Goal: Task Accomplishment & Management: Manage account settings

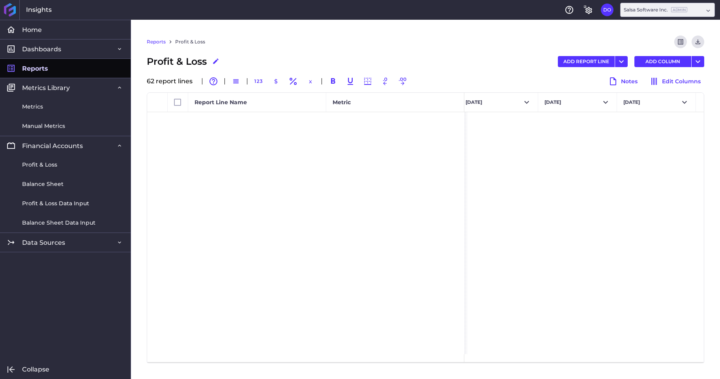
scroll to position [0, 2294]
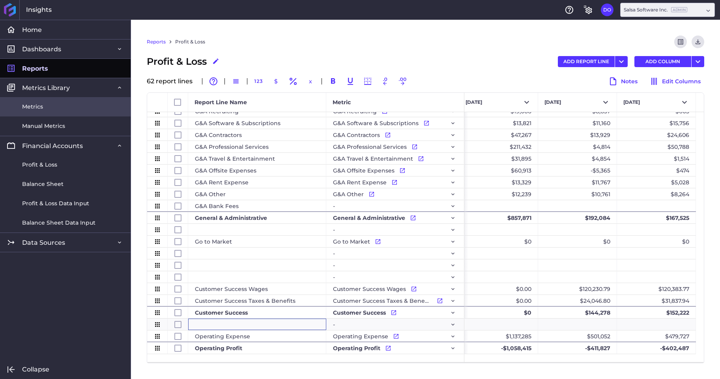
click at [43, 106] on link "Metrics" at bounding box center [65, 106] width 131 height 19
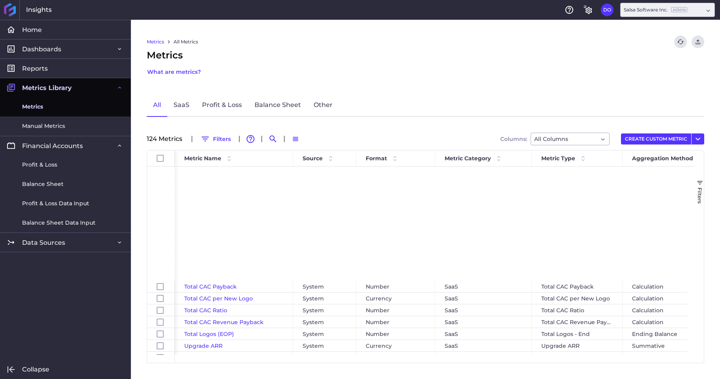
scroll to position [1280, 0]
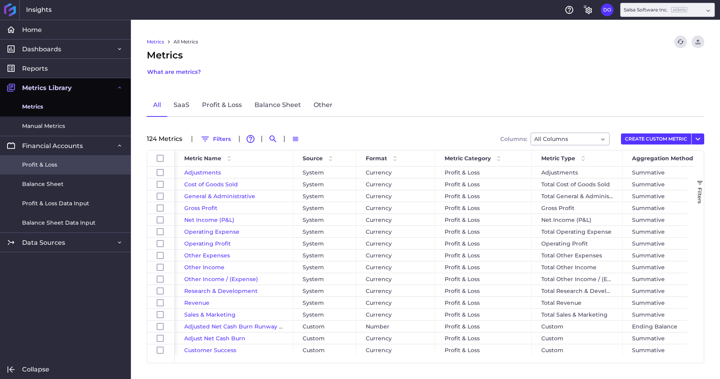
click at [55, 166] on span "Profit & Loss" at bounding box center [39, 165] width 35 height 8
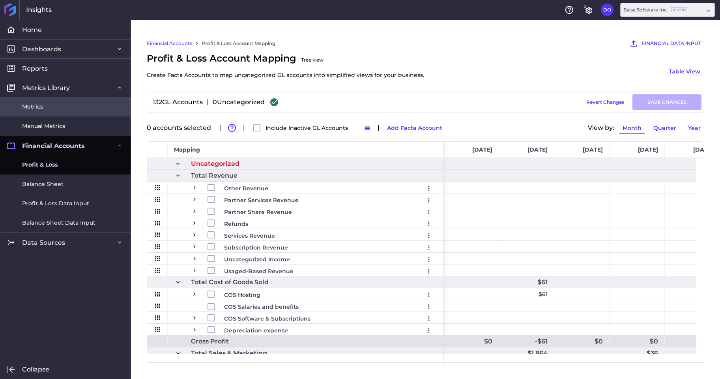
click at [39, 107] on span "Metrics" at bounding box center [32, 107] width 21 height 8
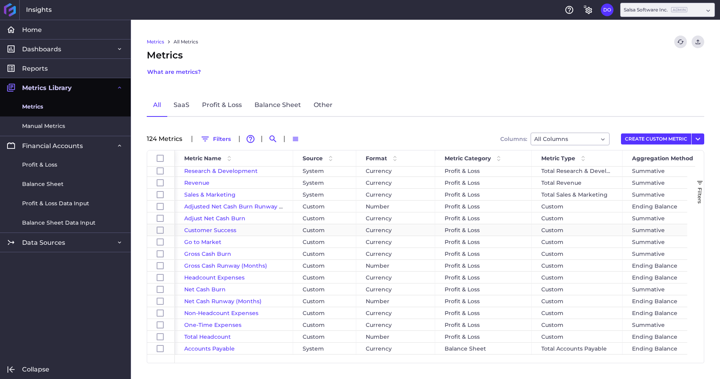
click at [221, 231] on span "Customer Success" at bounding box center [210, 230] width 52 height 7
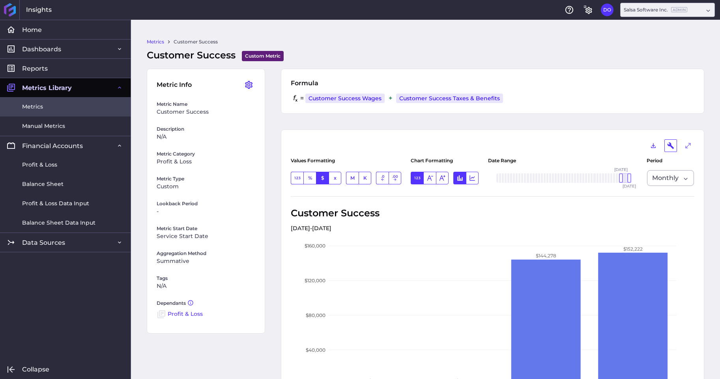
click at [39, 109] on span "Metrics" at bounding box center [32, 107] width 21 height 8
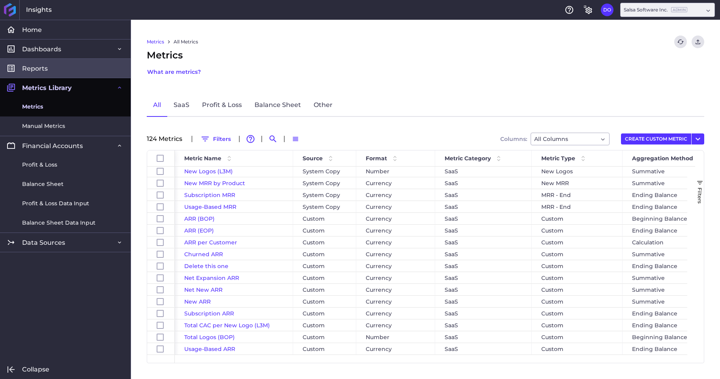
click at [44, 65] on span "Reports" at bounding box center [35, 68] width 26 height 8
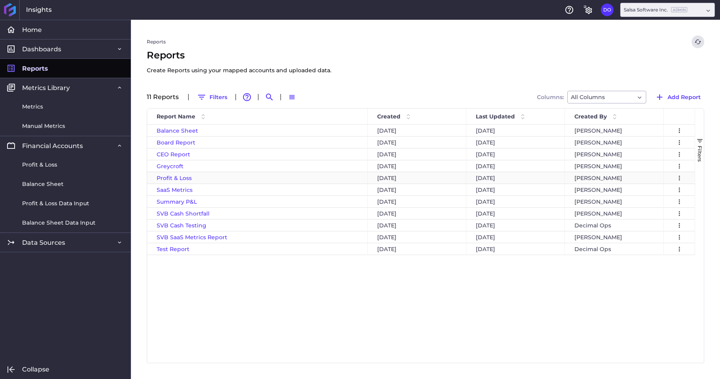
click at [177, 178] on span "Profit & Loss" at bounding box center [174, 177] width 35 height 7
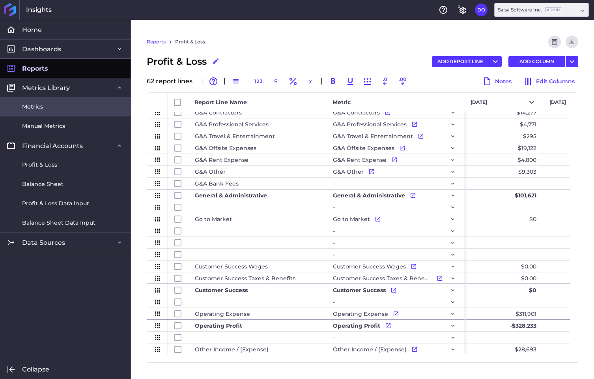
click at [48, 107] on link "Metrics" at bounding box center [65, 106] width 131 height 19
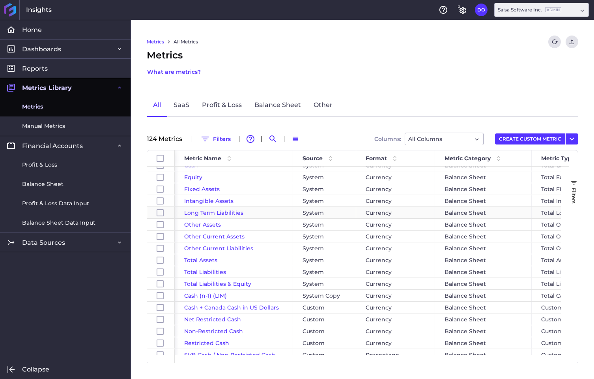
scroll to position [343, 0]
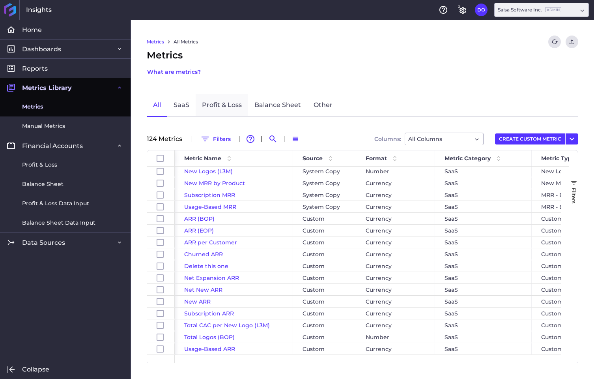
click at [212, 106] on link "Profit & Loss" at bounding box center [222, 105] width 52 height 23
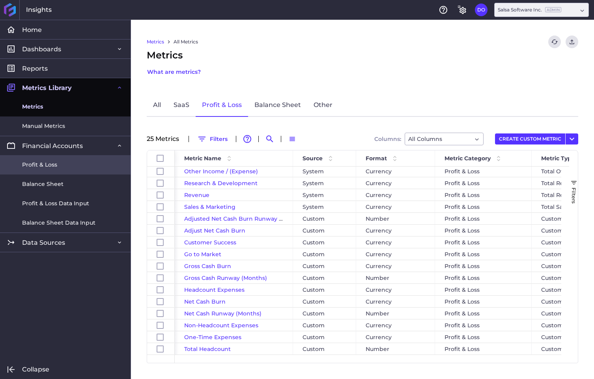
click at [54, 167] on span "Profit & Loss" at bounding box center [39, 165] width 35 height 8
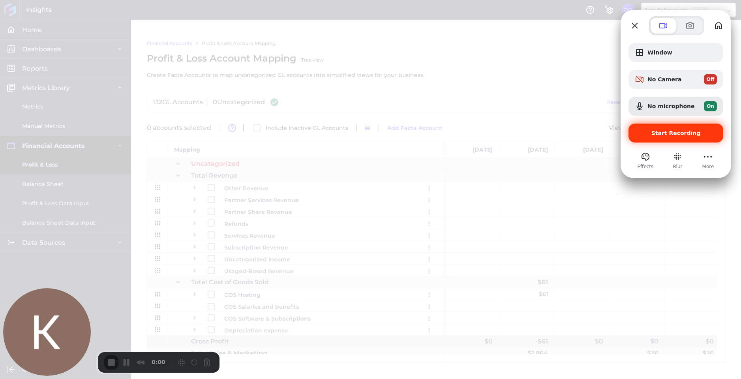
click at [678, 132] on span "Start Recording" at bounding box center [675, 133] width 49 height 6
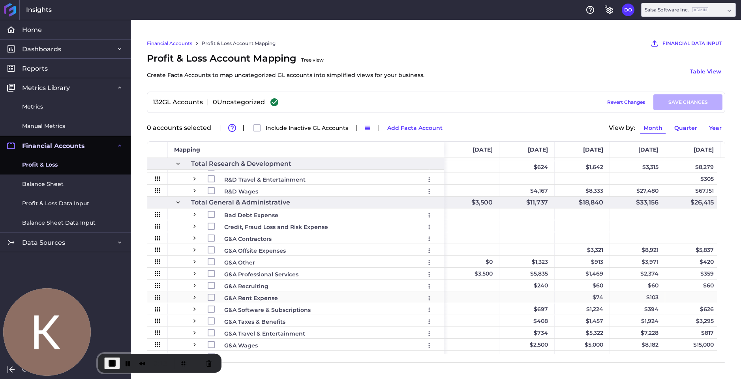
scroll to position [330, 0]
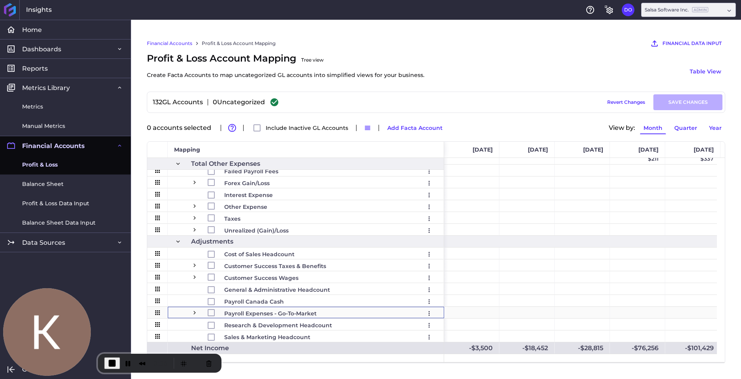
click at [194, 313] on span "Press SPACE to select this row." at bounding box center [194, 312] width 7 height 7
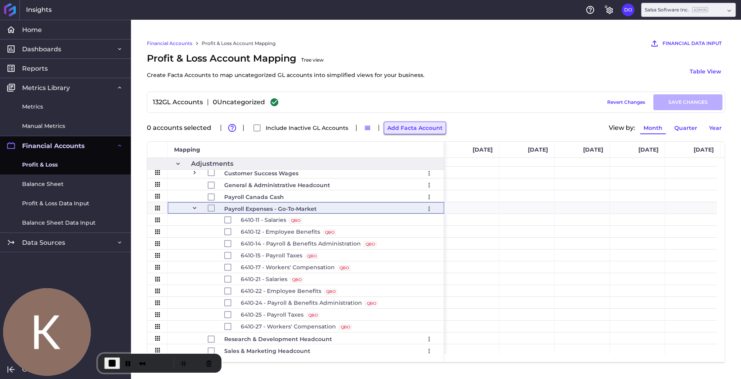
click at [403, 127] on button "Add Facta Account" at bounding box center [415, 128] width 62 height 13
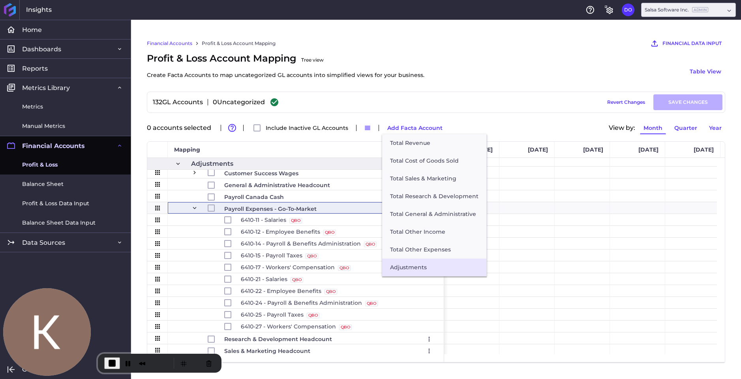
click at [425, 267] on button "Adjustments" at bounding box center [434, 267] width 104 height 18
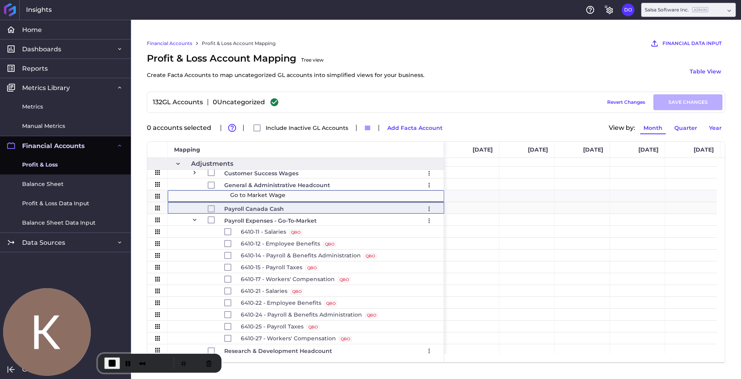
type input "Go to Market Wages"
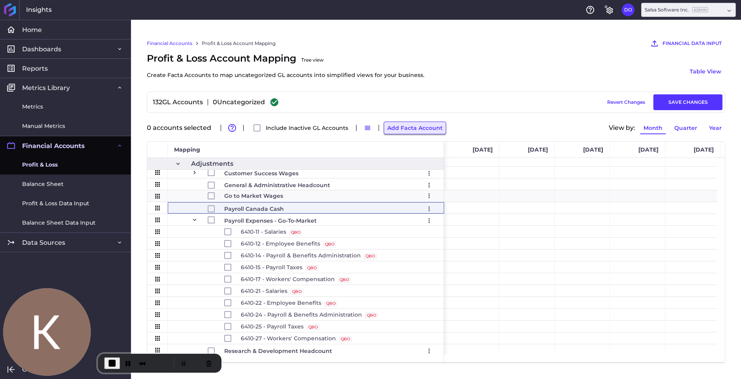
click at [402, 129] on button "Add Facta Account" at bounding box center [415, 128] width 62 height 13
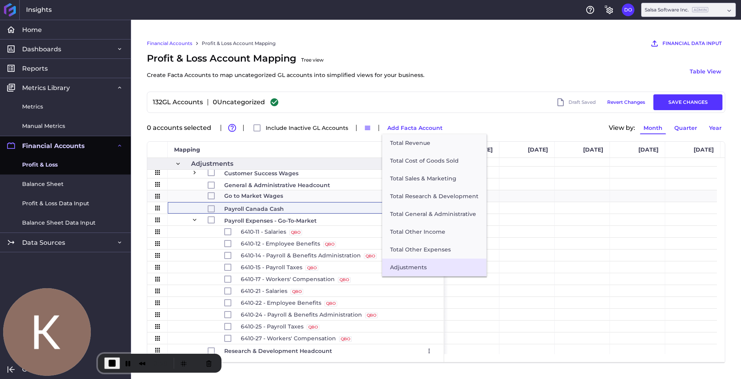
click at [421, 268] on button "Adjustments" at bounding box center [434, 267] width 104 height 18
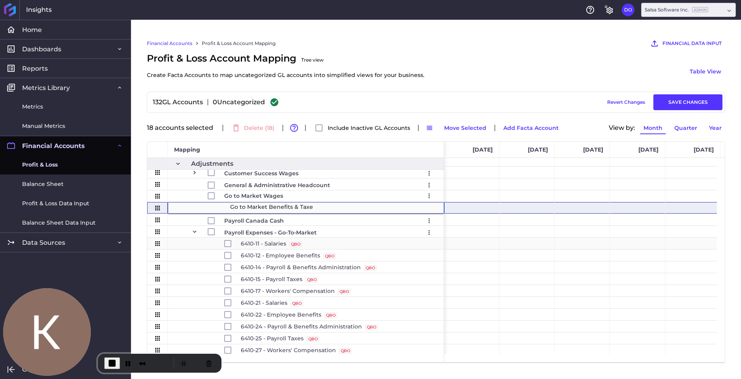
type input "Go to Market Benefits & Taxes"
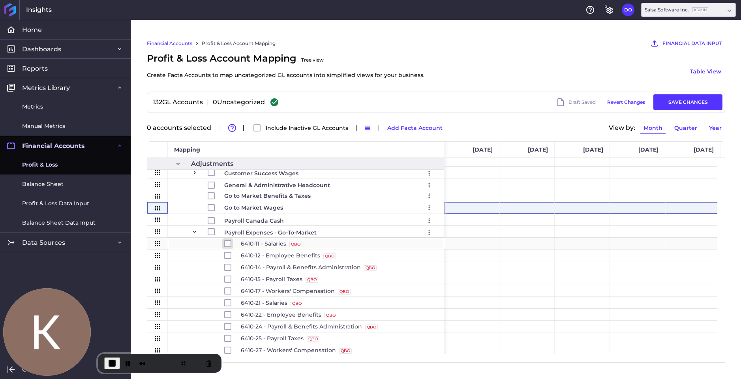
click at [228, 244] on input "Press Space to toggle row selection (unchecked)" at bounding box center [227, 243] width 7 height 7
checkbox input "true"
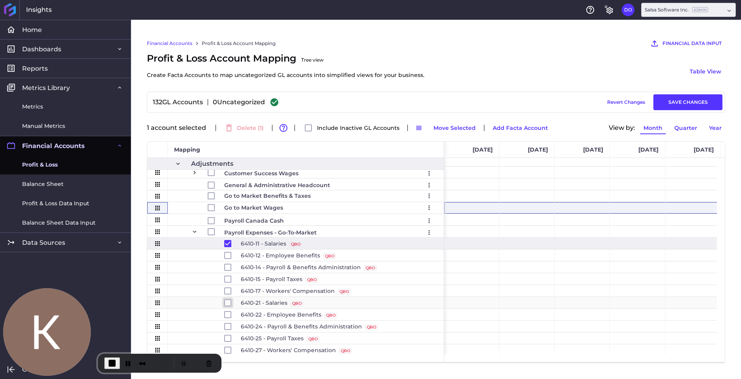
click at [228, 303] on input "Press Space to toggle row selection (unchecked)" at bounding box center [227, 302] width 7 height 7
checkbox input "true"
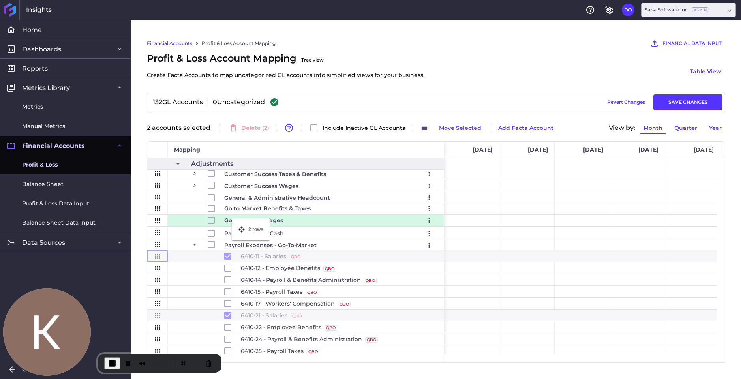
drag, startPoint x: 159, startPoint y: 258, endPoint x: 236, endPoint y: 223, distance: 84.2
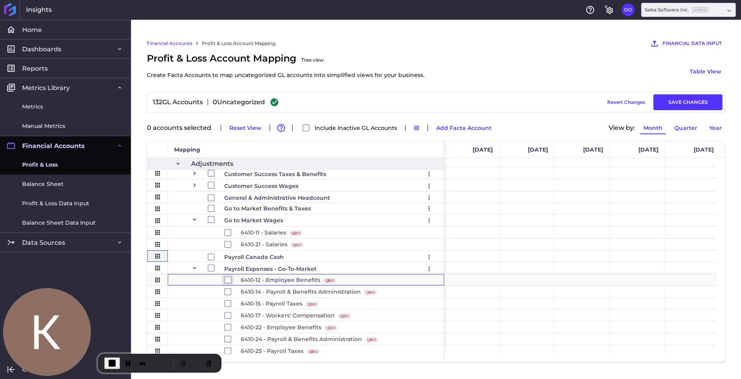
click at [227, 280] on input "Press Space to toggle row selection (unchecked)" at bounding box center [227, 279] width 7 height 7
checkbox input "true"
click at [230, 305] on input "Press Space to toggle row selection (unchecked)" at bounding box center [227, 303] width 7 height 7
checkbox input "true"
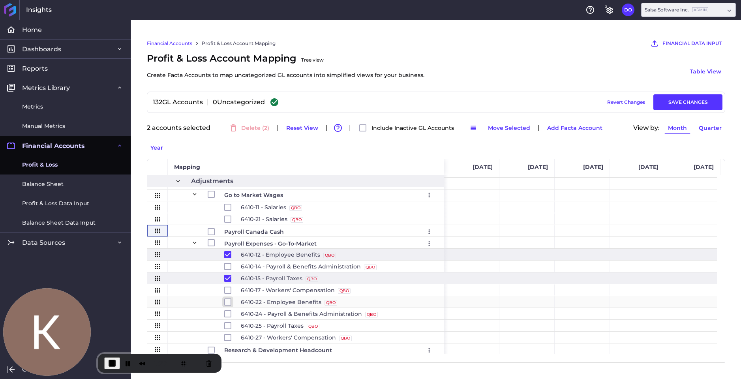
click at [229, 298] on input "Press Space to toggle row selection (unchecked)" at bounding box center [227, 301] width 7 height 7
checkbox input "true"
click at [227, 322] on input "Press Space to toggle row selection (unchecked)" at bounding box center [227, 325] width 7 height 7
checkbox input "true"
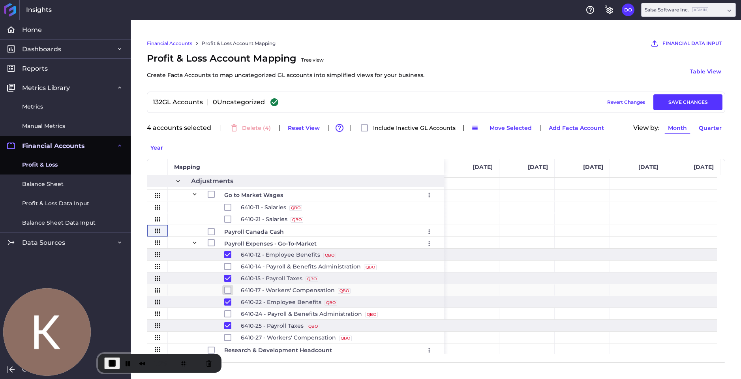
click at [227, 287] on input "Press Space to toggle row selection (unchecked)" at bounding box center [227, 290] width 7 height 7
checkbox input "true"
click at [228, 334] on input "Press Space to toggle row selection (unchecked)" at bounding box center [227, 337] width 7 height 7
checkbox input "true"
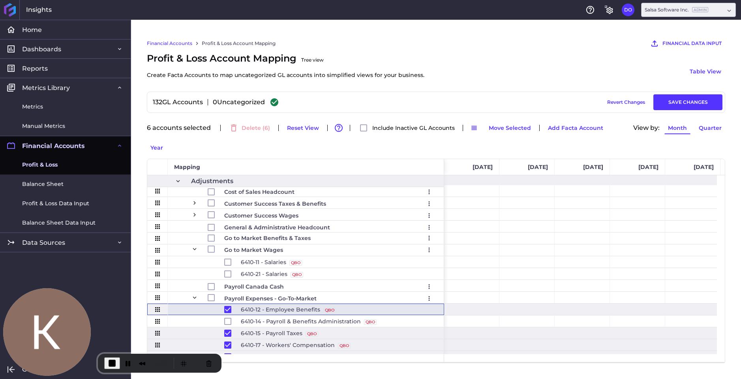
drag, startPoint x: 162, startPoint y: 294, endPoint x: 168, endPoint y: 294, distance: 6.3
click at [168, 303] on div "6410-12 - Employee Benefits QBO Source" at bounding box center [295, 309] width 297 height 12
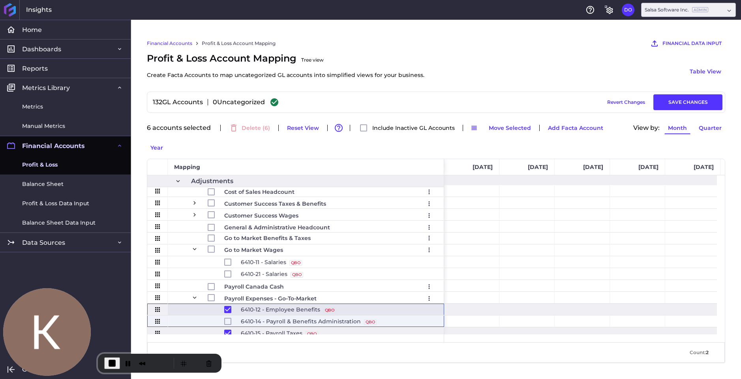
drag, startPoint x: 162, startPoint y: 292, endPoint x: 163, endPoint y: 303, distance: 11.9
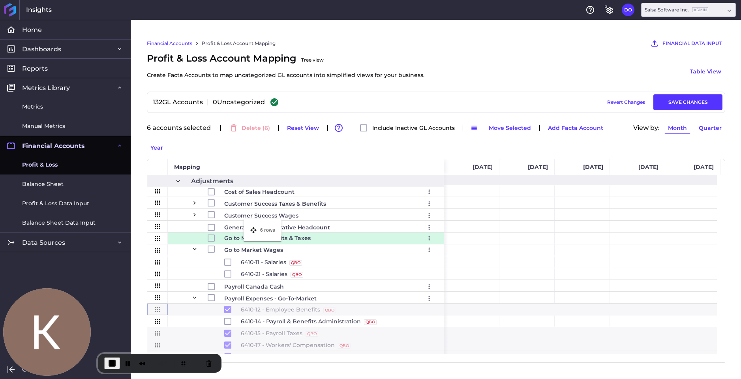
drag, startPoint x: 157, startPoint y: 290, endPoint x: 247, endPoint y: 224, distance: 112.4
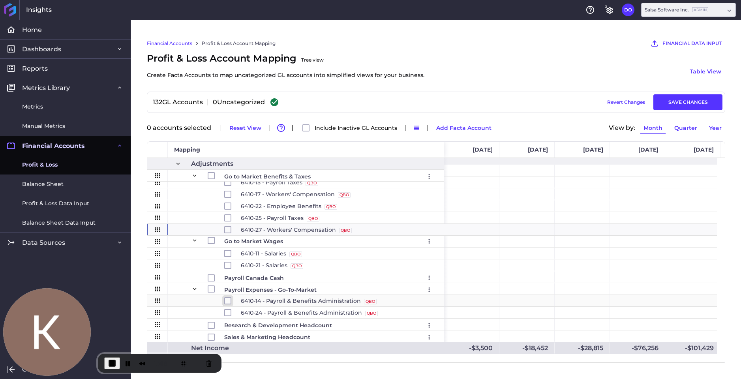
click at [228, 302] on input "Press Space to toggle row selection (unchecked)" at bounding box center [227, 300] width 7 height 7
checkbox input "true"
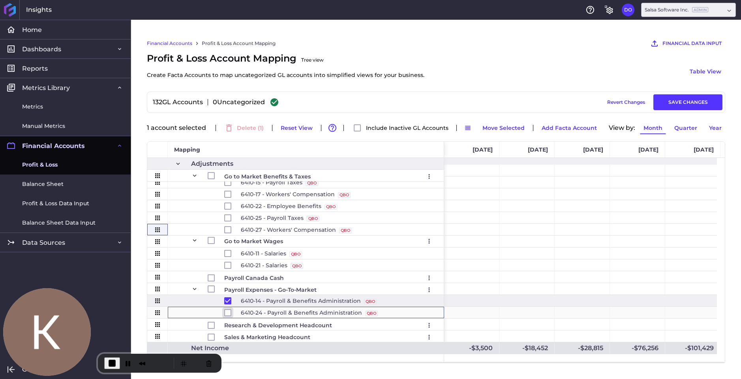
click at [228, 313] on input "Press Space to toggle row selection (unchecked)" at bounding box center [227, 312] width 7 height 7
checkbox input "true"
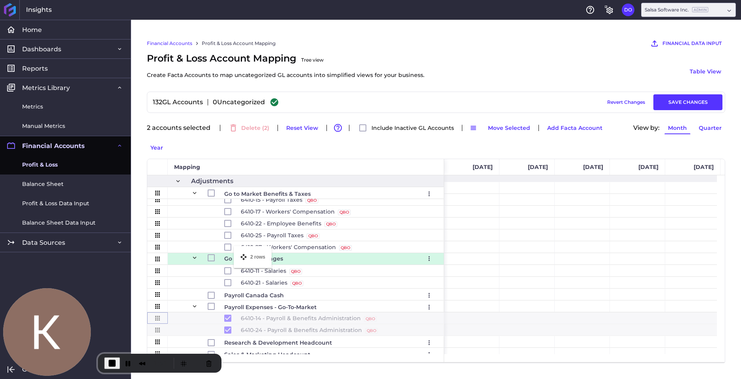
drag, startPoint x: 157, startPoint y: 301, endPoint x: 238, endPoint y: 251, distance: 95.2
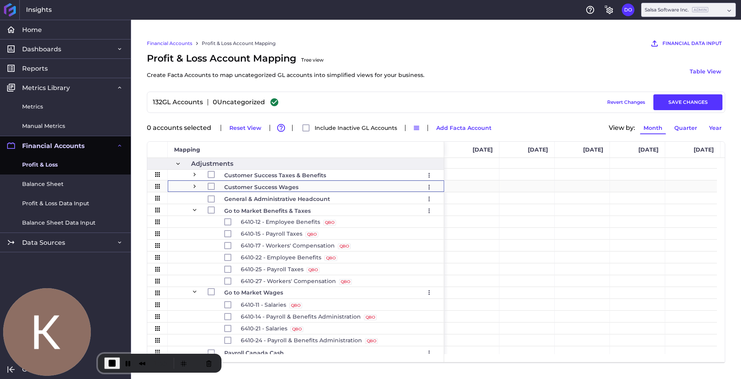
click at [196, 187] on span "Press SPACE to select this row." at bounding box center [194, 186] width 7 height 7
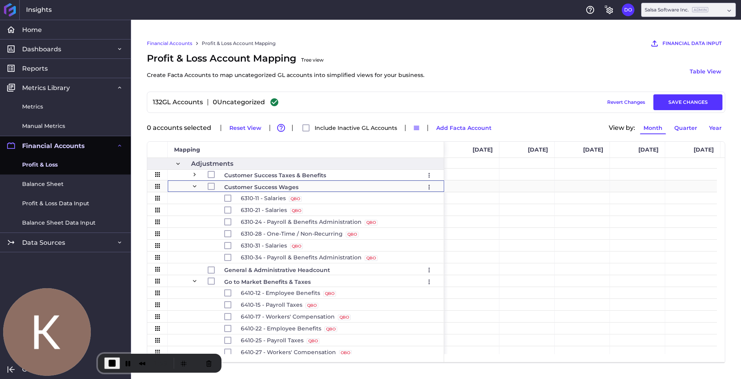
click at [195, 186] on span "Press SPACE to select this row." at bounding box center [194, 186] width 7 height 7
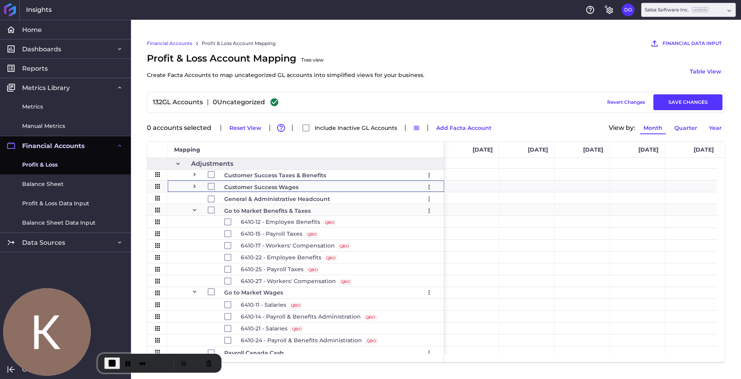
click at [195, 209] on span "Press SPACE to select this row." at bounding box center [194, 209] width 7 height 7
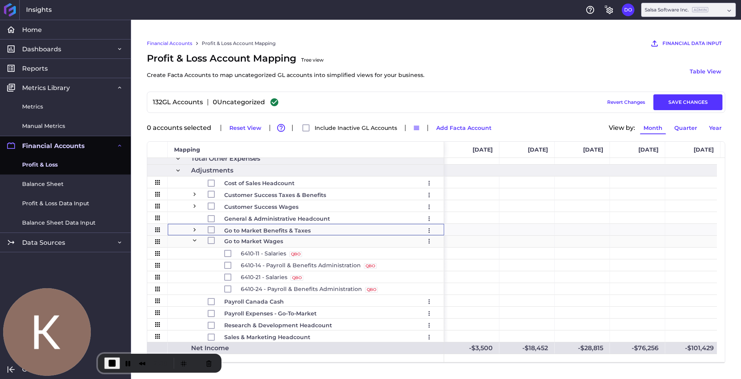
click at [194, 241] on span "Press SPACE to select this row." at bounding box center [194, 240] width 7 height 7
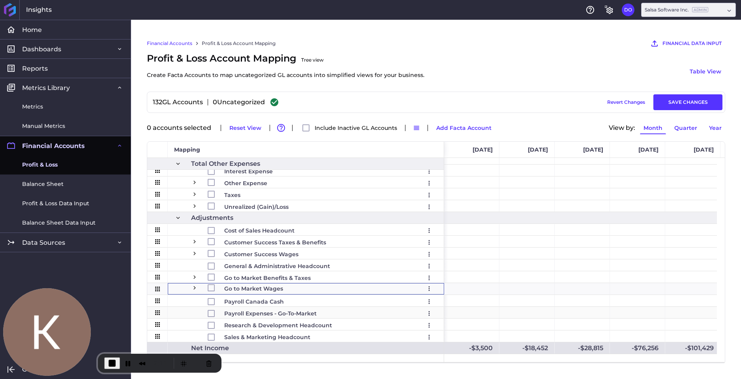
click at [272, 316] on span "Payroll Expenses - Go-To-Market" at bounding box center [270, 313] width 92 height 11
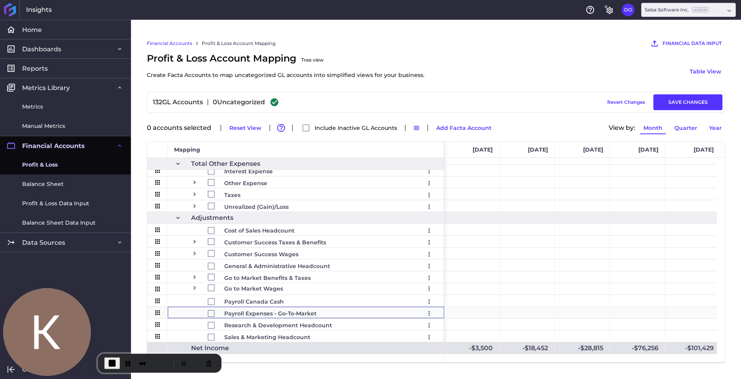
click at [429, 313] on icon "User Menu" at bounding box center [429, 313] width 1 height 5
click at [353, 297] on button "Remove" at bounding box center [384, 297] width 103 height 18
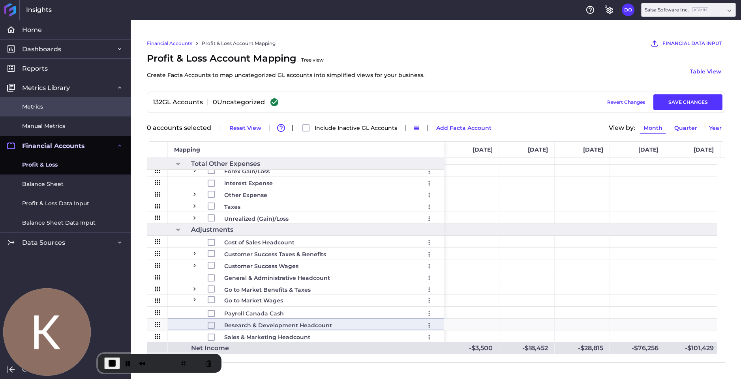
click at [27, 104] on span "Metrics" at bounding box center [32, 107] width 21 height 8
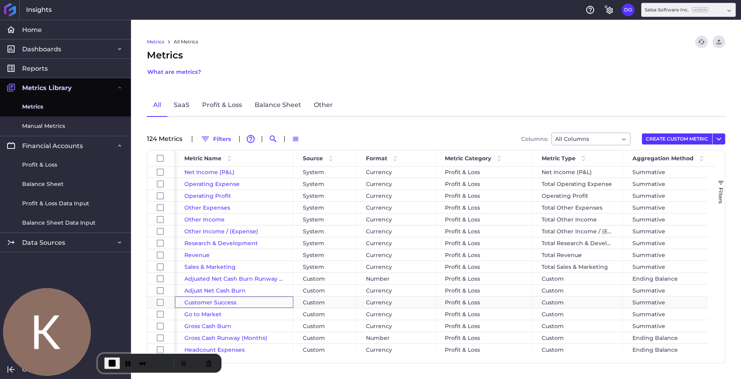
click at [204, 302] on span "Customer Success" at bounding box center [210, 302] width 52 height 7
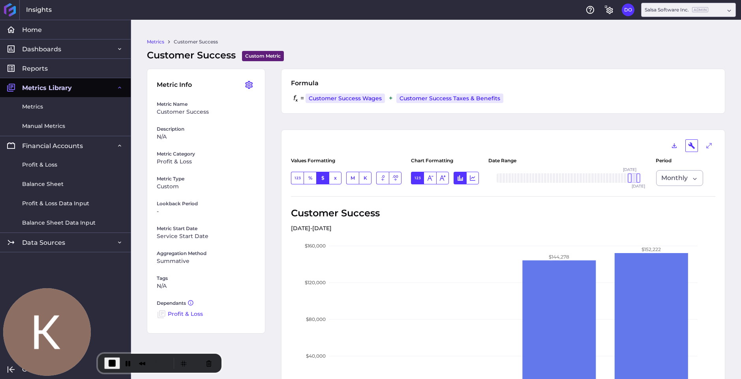
click at [159, 41] on link "Metrics" at bounding box center [155, 41] width 17 height 7
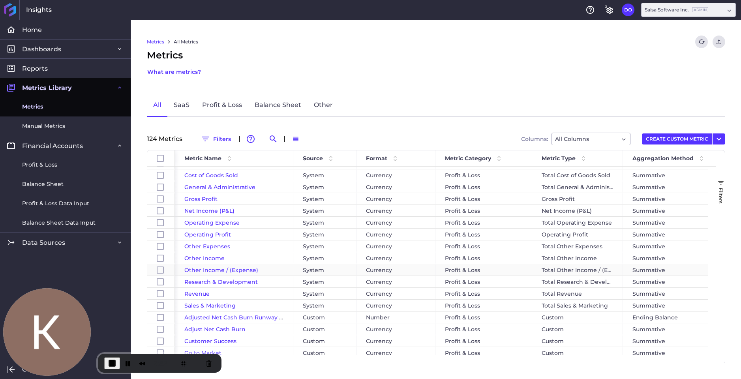
scroll to position [86, 0]
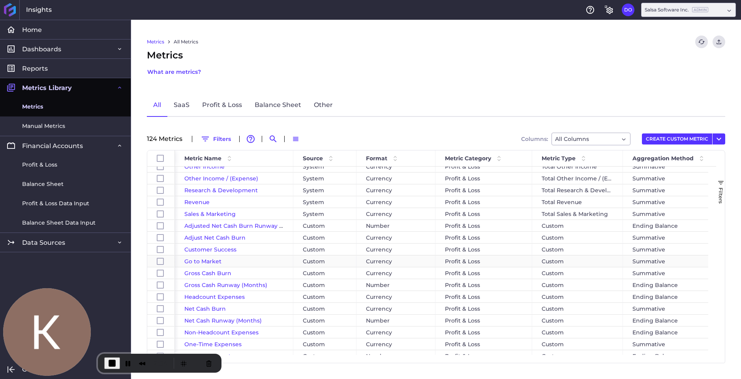
click at [202, 263] on span "Go to Market" at bounding box center [202, 261] width 37 height 7
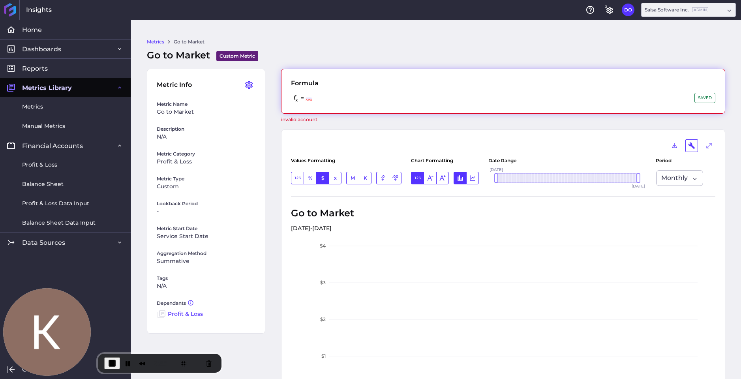
click at [317, 99] on span at bounding box center [315, 98] width 4 height 11
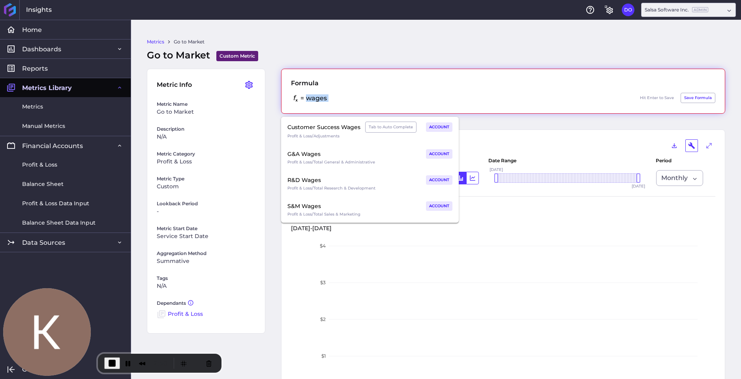
drag, startPoint x: 333, startPoint y: 97, endPoint x: 287, endPoint y: 97, distance: 46.2
click at [287, 97] on div "Formula = wages Hit Enter to Save Save Formula" at bounding box center [503, 91] width 444 height 45
click at [334, 96] on div "= wages Hit Enter to Save Save Formula" at bounding box center [503, 98] width 424 height 11
click at [329, 99] on span "wages" at bounding box center [316, 98] width 25 height 11
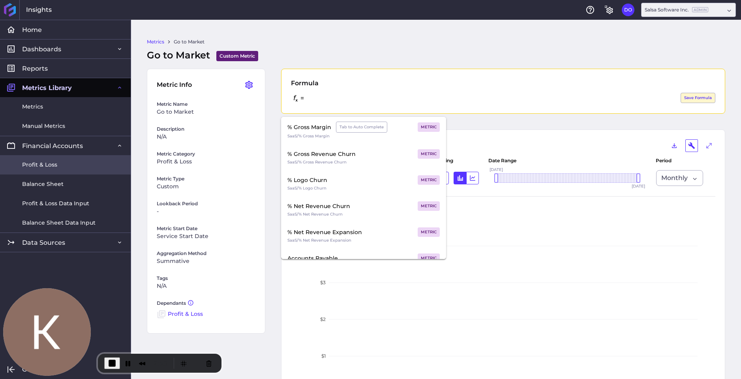
click at [64, 165] on link "Profit & Loss" at bounding box center [65, 164] width 131 height 19
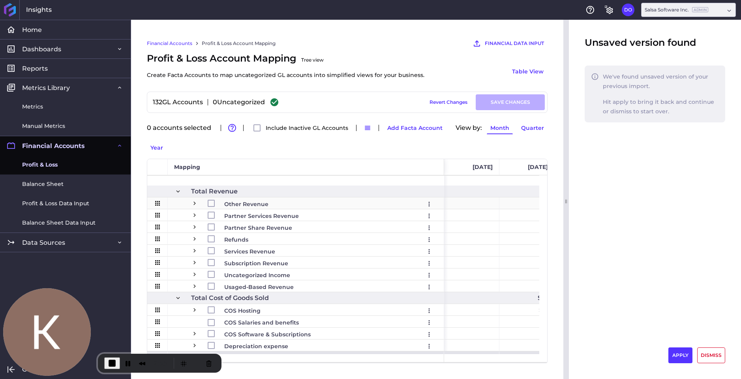
scroll to position [62, 0]
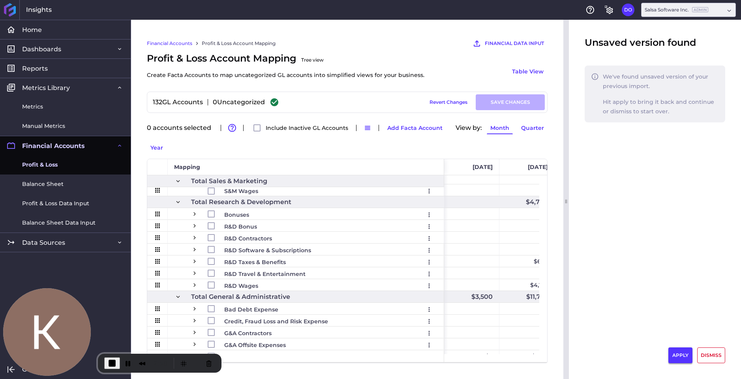
click at [683, 355] on button "APPLY" at bounding box center [680, 355] width 24 height 16
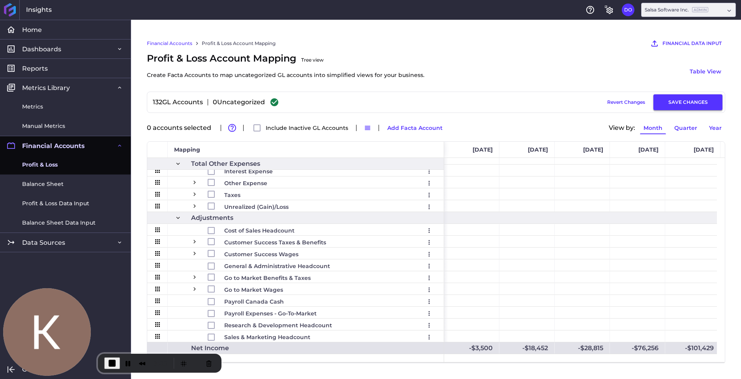
click at [675, 103] on button "SAVE CHANGES" at bounding box center [687, 102] width 69 height 16
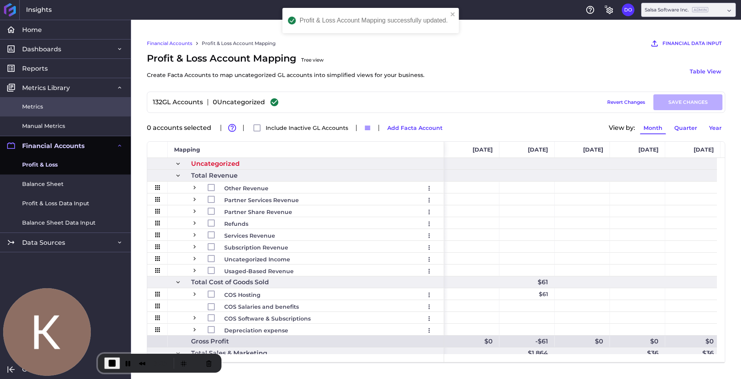
click at [43, 107] on link "Metrics" at bounding box center [65, 106] width 131 height 19
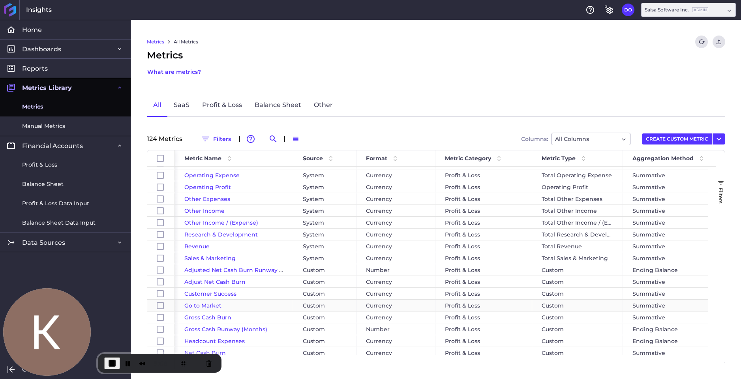
click at [208, 305] on span "Go to Market" at bounding box center [202, 305] width 37 height 7
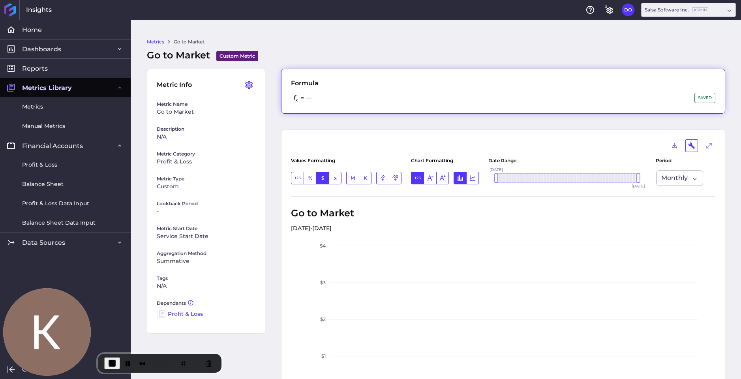
click at [326, 94] on div "= SAVED" at bounding box center [503, 98] width 424 height 11
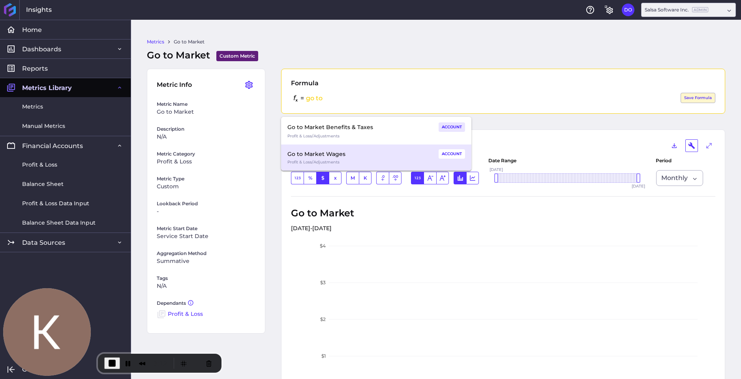
click at [332, 152] on div "Go to Market Wages" at bounding box center [316, 153] width 58 height 9
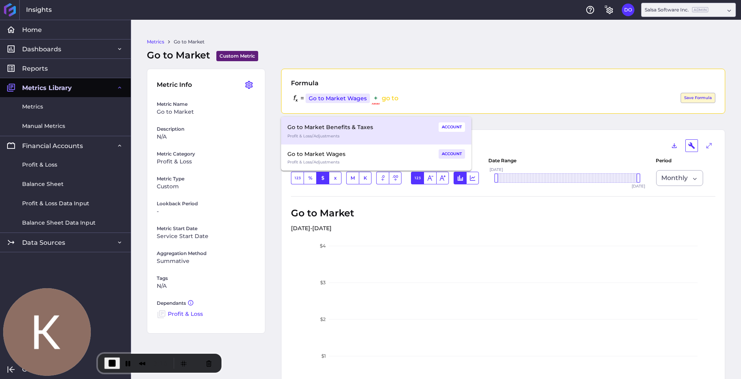
click at [330, 133] on div "Profit & Loss / Adjustments" at bounding box center [376, 136] width 178 height 7
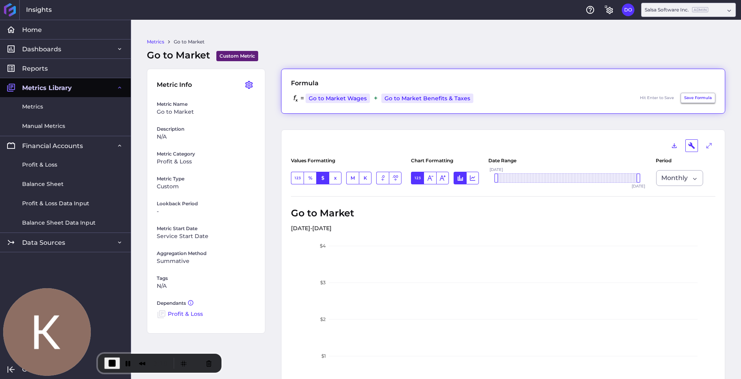
click at [689, 97] on button "Save Formula" at bounding box center [697, 98] width 35 height 10
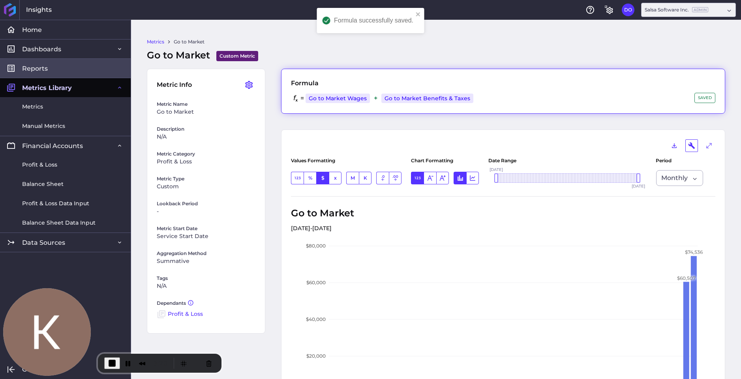
click at [40, 69] on span "Reports" at bounding box center [35, 68] width 26 height 8
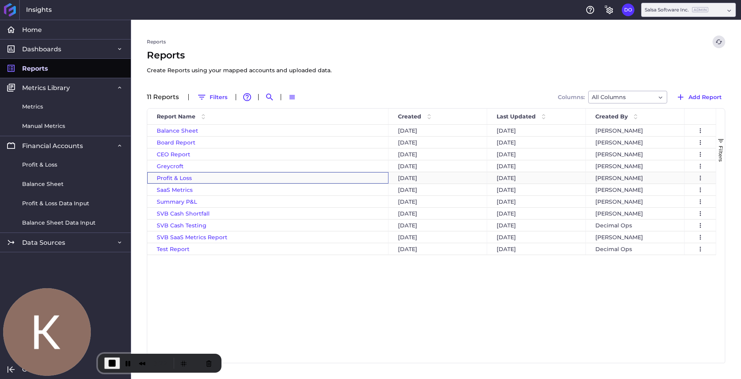
click at [169, 176] on span "Profit & Loss" at bounding box center [174, 177] width 35 height 7
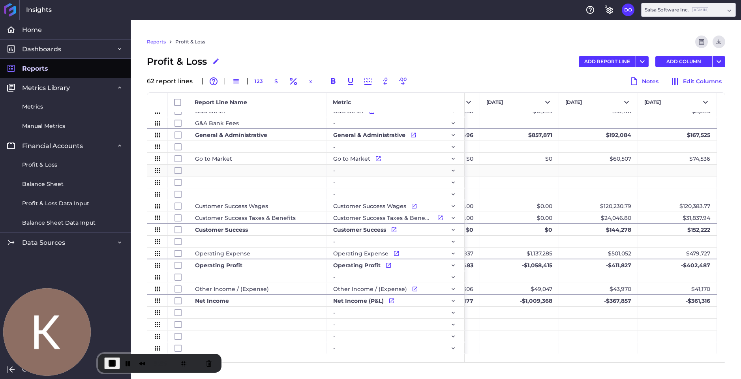
click at [239, 170] on div "Press SPACE to select this row." at bounding box center [257, 170] width 138 height 11
click at [356, 170] on div "-" at bounding box center [395, 170] width 125 height 11
click at [452, 170] on icon "Press SPACE to select this row." at bounding box center [452, 171] width 3 height 2
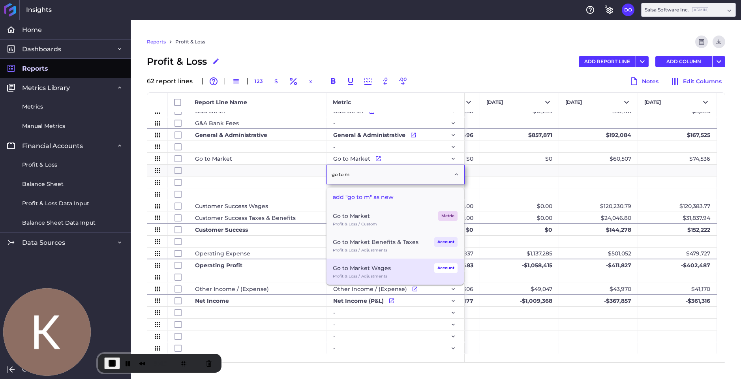
type input "go to m"
click at [362, 270] on div "Go to Market Wages" at bounding box center [362, 267] width 58 height 9
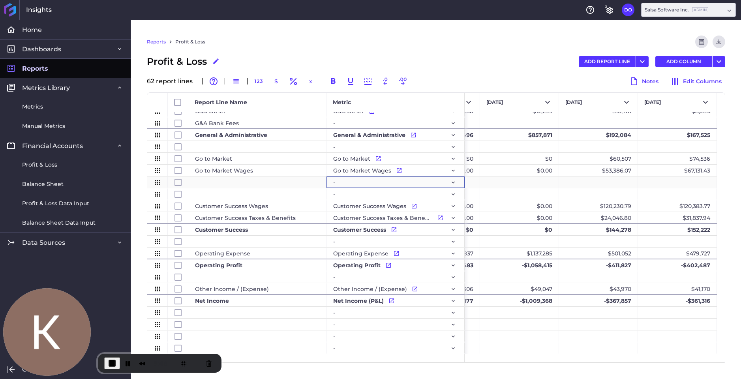
click at [369, 180] on div "-" at bounding box center [395, 182] width 125 height 11
click at [459, 182] on div "-" at bounding box center [395, 181] width 138 height 11
click at [455, 182] on icon "Press SPACE to select this row." at bounding box center [453, 182] width 6 height 6
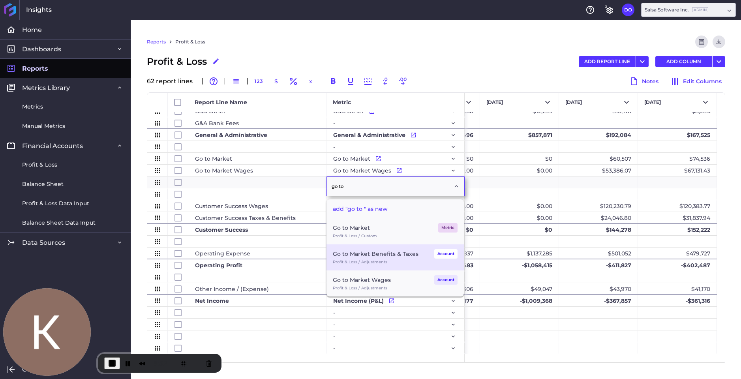
type input "go to"
click at [360, 251] on div "Go to Market Benefits & Taxes" at bounding box center [376, 253] width 86 height 9
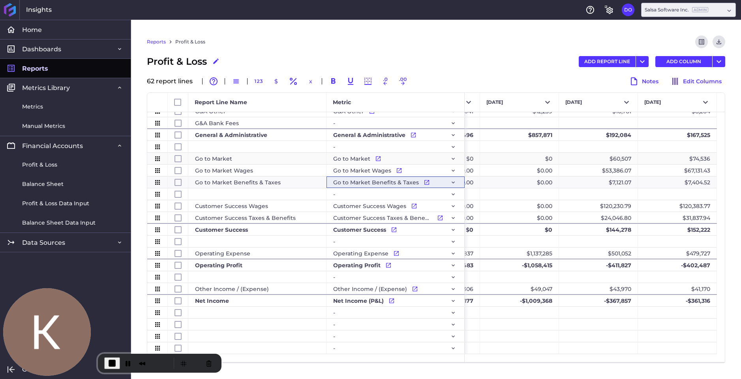
click at [279, 160] on div "Go to Market" at bounding box center [257, 158] width 138 height 11
click at [177, 157] on input "Press Space to toggle row selection (unchecked)" at bounding box center [177, 158] width 7 height 7
checkbox input "true"
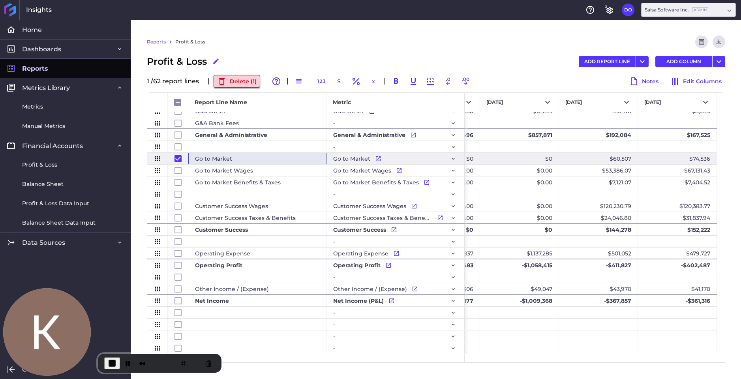
click at [247, 82] on button "Delete ( 1 )" at bounding box center [237, 81] width 47 height 13
checkbox input "false"
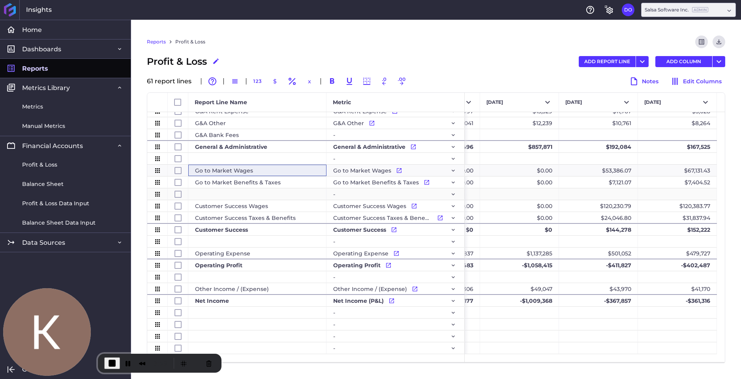
click at [232, 196] on div "Press SPACE to select this row." at bounding box center [257, 193] width 138 height 11
click at [452, 193] on icon "Press SPACE to select this row." at bounding box center [453, 194] width 6 height 6
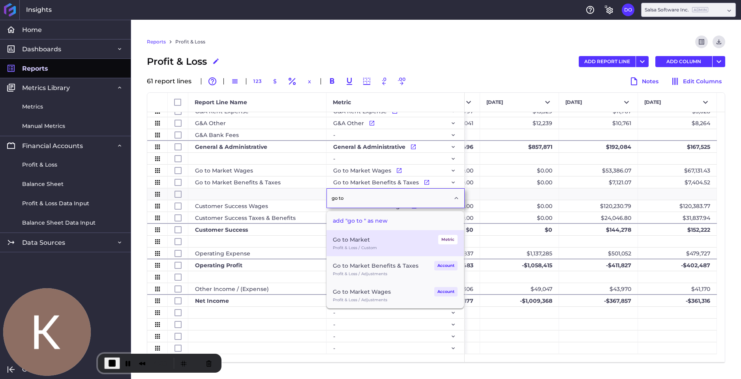
type input "go to"
click at [367, 245] on div "Profit & Loss / Custom" at bounding box center [395, 247] width 125 height 7
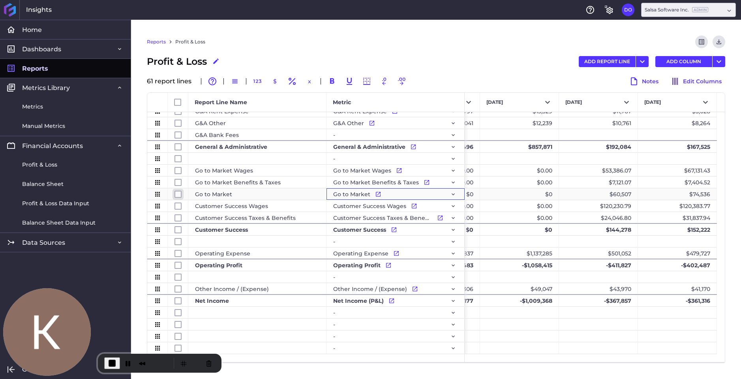
click at [178, 193] on input "Press Space to toggle row selection (unchecked)" at bounding box center [177, 194] width 7 height 7
checkbox input "true"
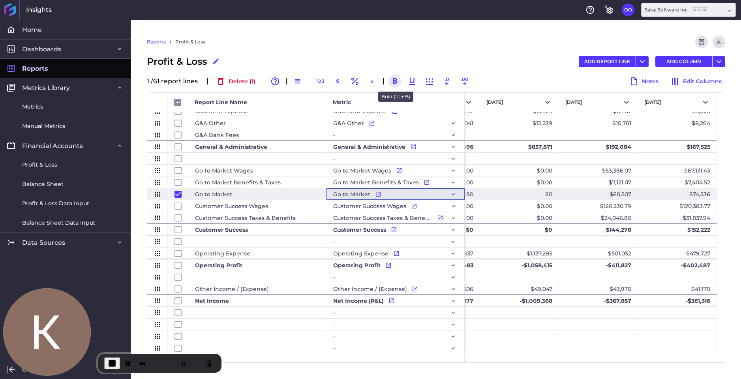
click at [395, 80] on icon "button" at bounding box center [394, 81] width 9 height 9
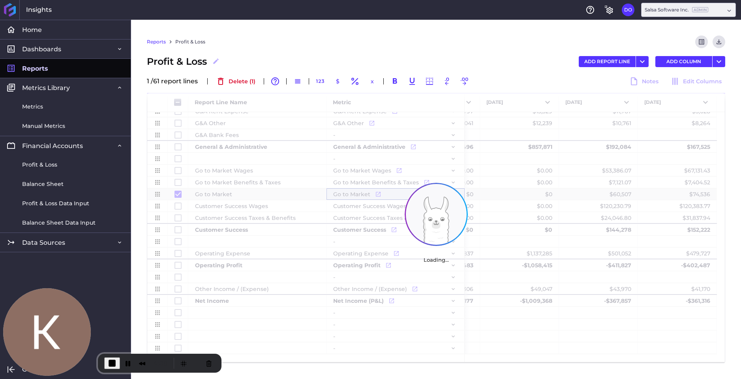
checkbox input "false"
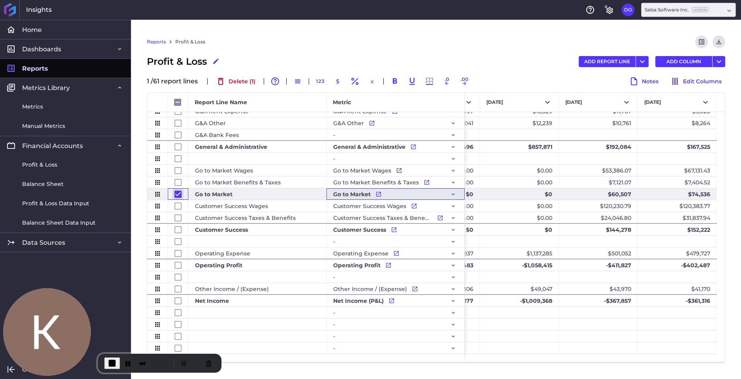
click at [177, 194] on input "Press Space to toggle row selection (checked)" at bounding box center [177, 194] width 7 height 7
checkbox input "false"
click at [175, 183] on input "Press Space to toggle row selection (unchecked)" at bounding box center [177, 182] width 7 height 7
checkbox input "true"
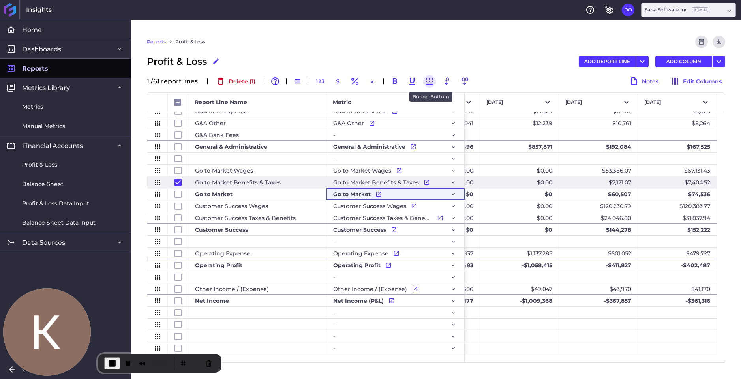
click at [432, 81] on icon "button" at bounding box center [429, 81] width 9 height 9
click at [244, 207] on div "Customer Success Wages" at bounding box center [257, 205] width 138 height 11
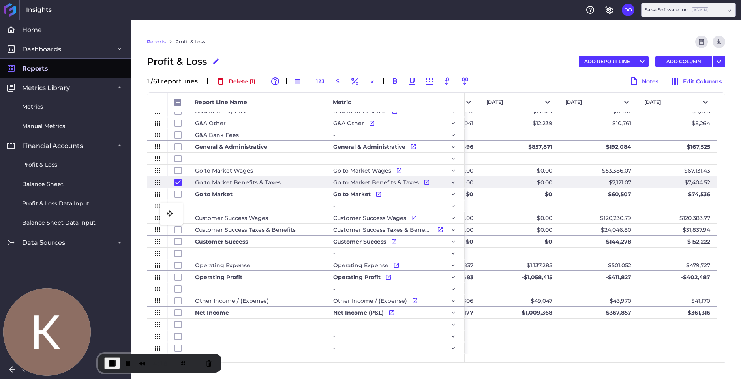
drag, startPoint x: 157, startPoint y: 325, endPoint x: 164, endPoint y: 207, distance: 117.8
checkbox input "false"
click at [177, 326] on input "Press Space to toggle row selection (unchecked)" at bounding box center [177, 324] width 7 height 7
checkbox input "true"
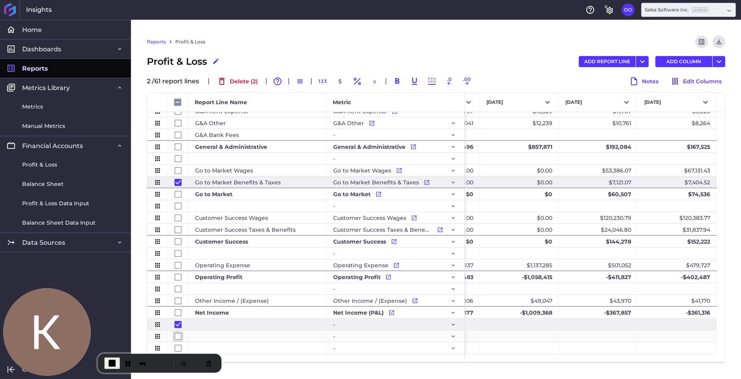
checkbox input "false"
click at [177, 337] on input "Press Space to toggle row selection (unchecked)" at bounding box center [177, 336] width 7 height 7
checkbox input "true"
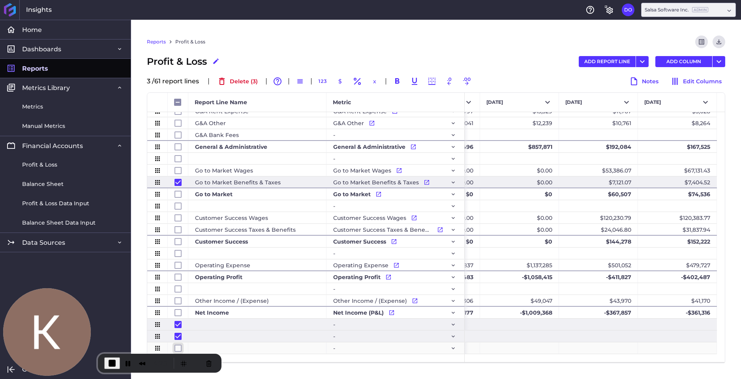
checkbox input "false"
click at [178, 346] on input "Press Space to toggle row selection (unchecked)" at bounding box center [177, 348] width 7 height 7
checkbox input "true"
click at [243, 78] on button "Delete ( 4 )" at bounding box center [238, 81] width 49 height 13
checkbox input "false"
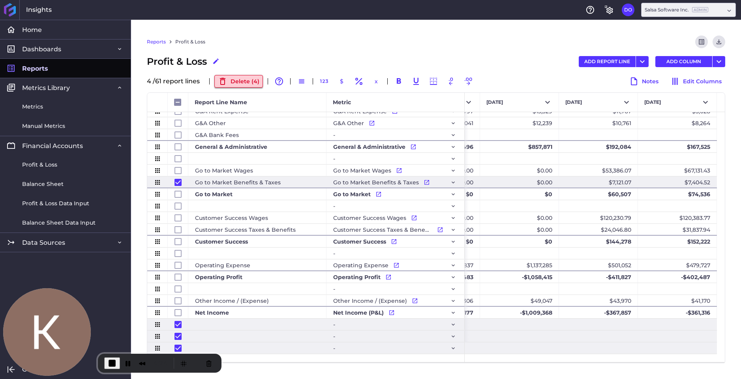
checkbox input "false"
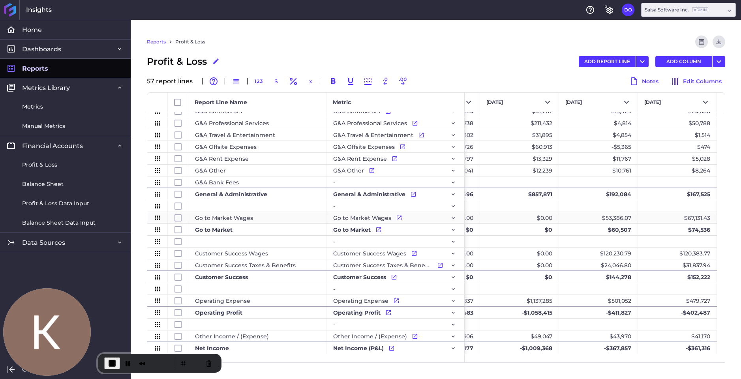
click at [229, 216] on div "Go to Market Wages" at bounding box center [257, 217] width 138 height 11
click at [214, 207] on div "Press SPACE to select this row." at bounding box center [257, 205] width 138 height 11
click at [614, 61] on button "ADD REPORT LINE" at bounding box center [607, 61] width 57 height 11
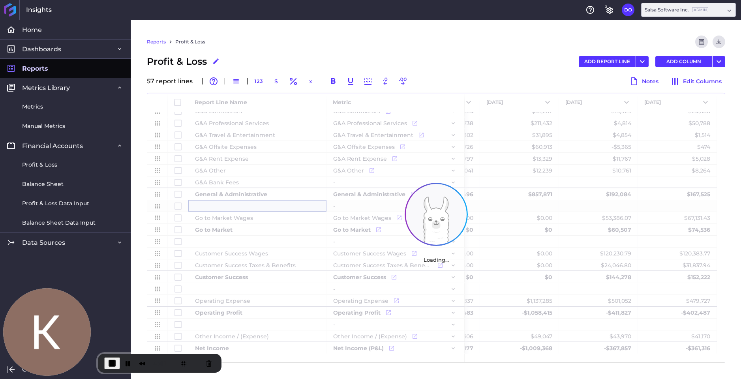
scroll to position [445, 0]
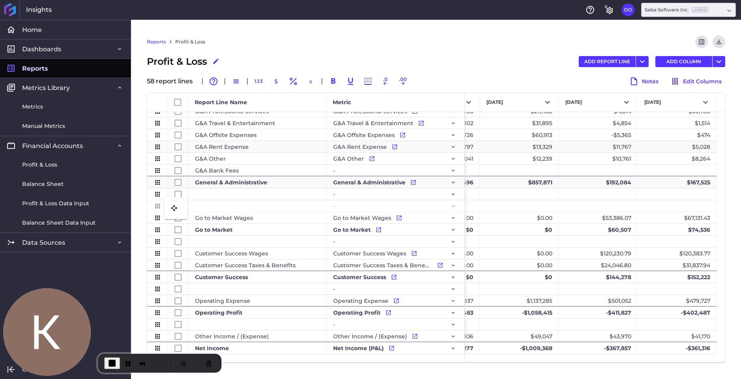
drag, startPoint x: 155, startPoint y: 347, endPoint x: 168, endPoint y: 202, distance: 146.2
click at [447, 203] on div "-" at bounding box center [395, 205] width 125 height 11
click at [454, 205] on icon "Press SPACE to select this row." at bounding box center [453, 206] width 6 height 6
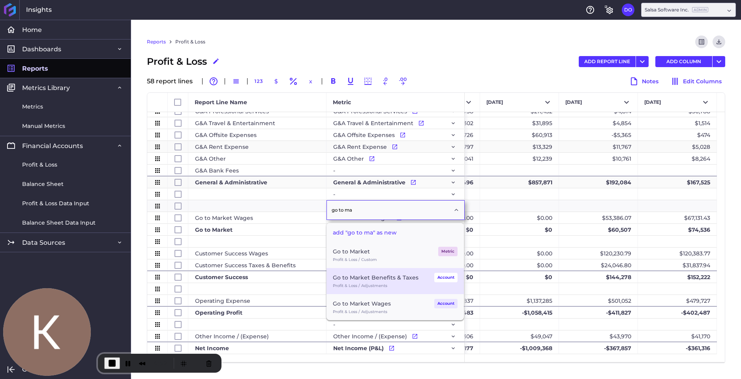
type input "go to ma"
click at [386, 278] on div "Go to Market Benefits & Taxes" at bounding box center [376, 277] width 86 height 9
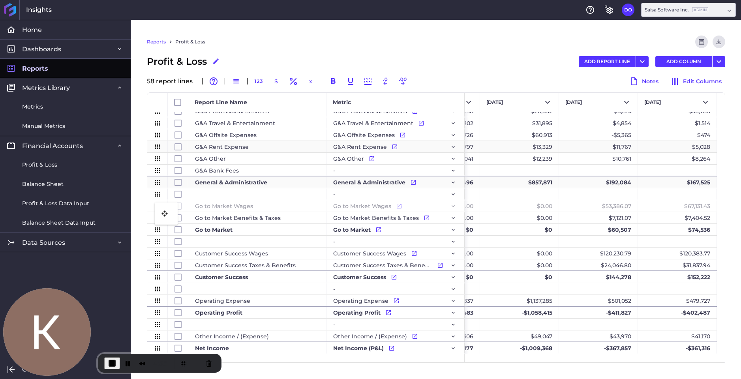
drag, startPoint x: 158, startPoint y: 217, endPoint x: 159, endPoint y: 207, distance: 9.9
click at [232, 218] on div "Go to Market Benefits & Taxes" at bounding box center [257, 217] width 138 height 11
click at [175, 216] on input "Press Space to toggle row selection (unchecked)" at bounding box center [177, 217] width 7 height 7
checkbox input "true"
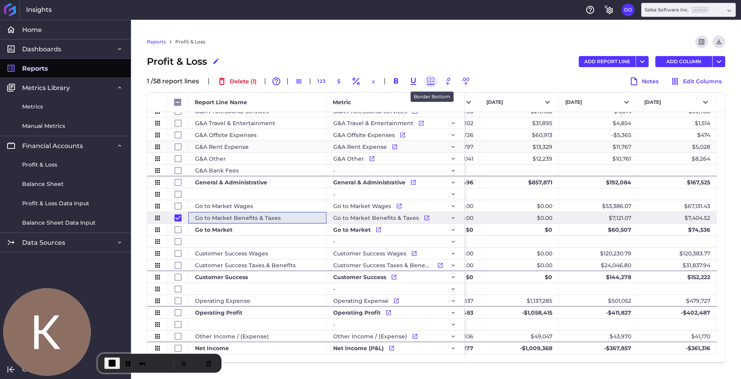
click at [431, 81] on icon "button" at bounding box center [430, 81] width 9 height 9
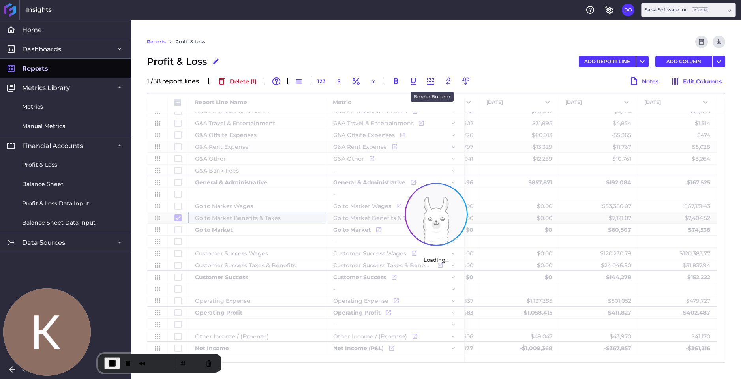
checkbox input "false"
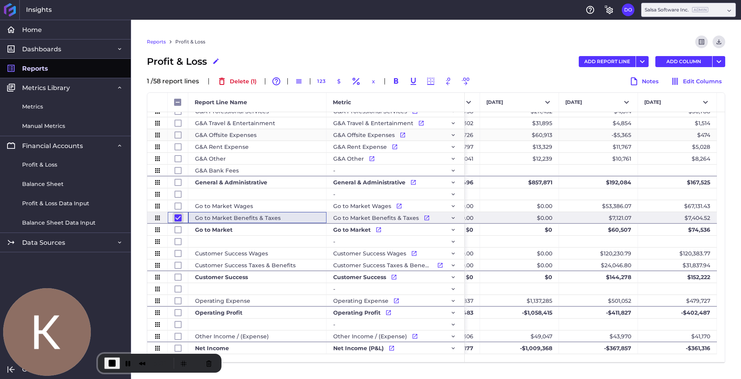
click at [178, 218] on input "Press Space to toggle row selection (checked)" at bounding box center [177, 217] width 7 height 7
checkbox input "false"
click at [238, 216] on div "Go to Market Benefits & Taxes" at bounding box center [257, 217] width 138 height 11
click at [243, 204] on div "Go to Market Wages" at bounding box center [257, 205] width 138 height 11
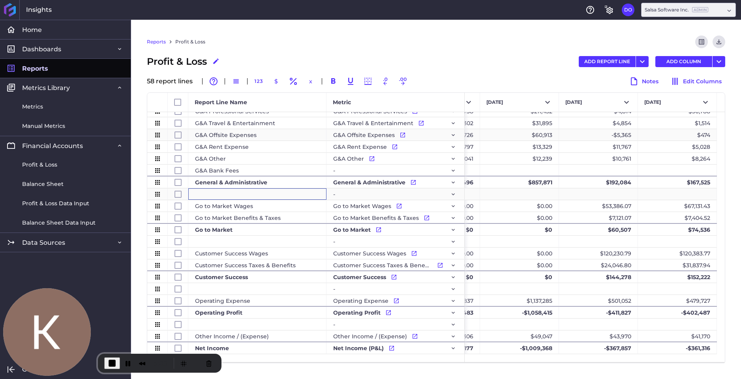
click at [245, 191] on div "Press SPACE to select this row." at bounding box center [257, 193] width 138 height 11
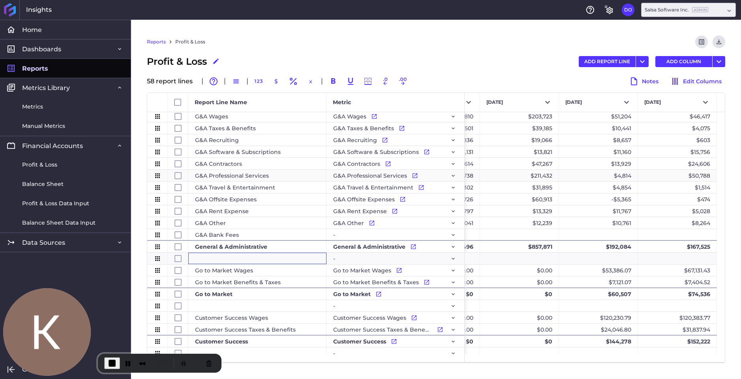
scroll to position [388, 0]
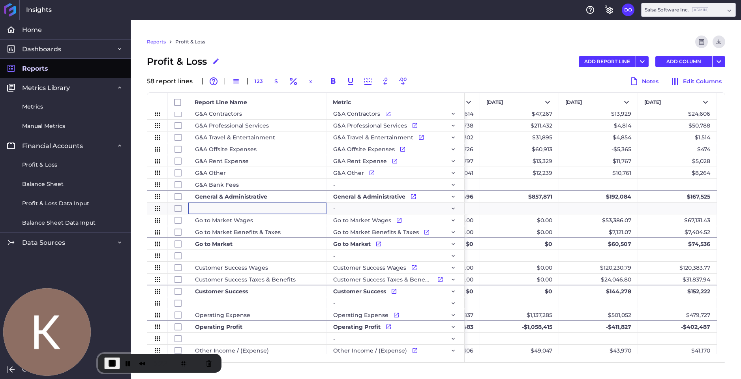
click at [281, 49] on div "Reports Profit & Loss Preview Report Download CSV" at bounding box center [436, 45] width 578 height 19
click at [41, 164] on span "Profit & Loss" at bounding box center [39, 165] width 35 height 8
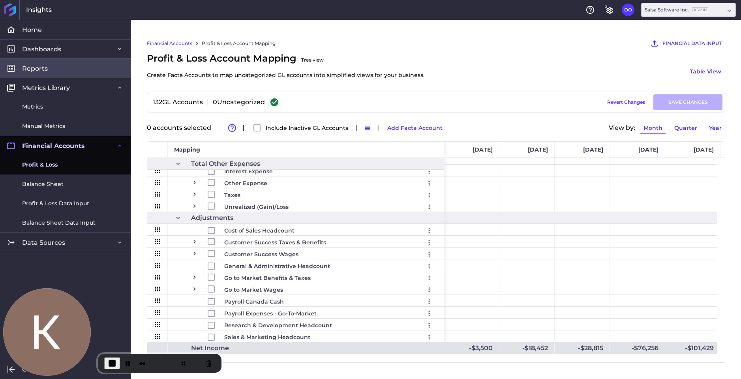
click at [42, 68] on span "Reports" at bounding box center [35, 68] width 26 height 8
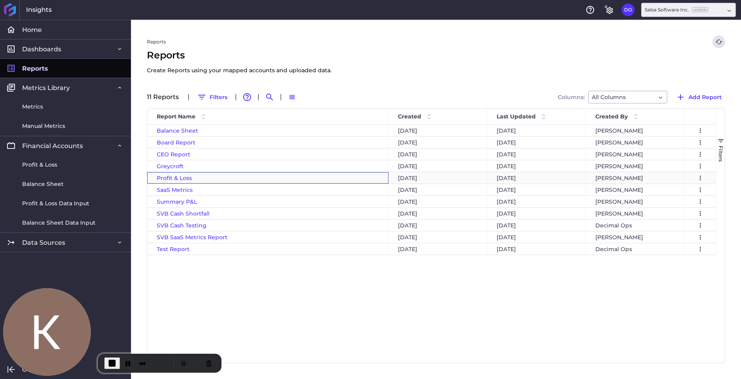
click at [169, 178] on span "Profit & Loss" at bounding box center [174, 177] width 35 height 7
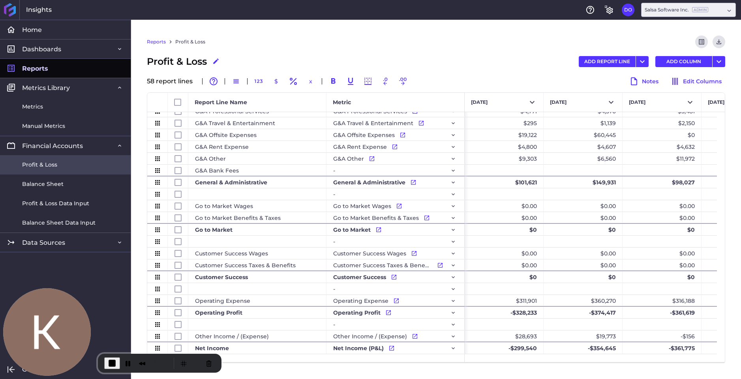
click at [52, 167] on span "Profit & Loss" at bounding box center [39, 165] width 35 height 8
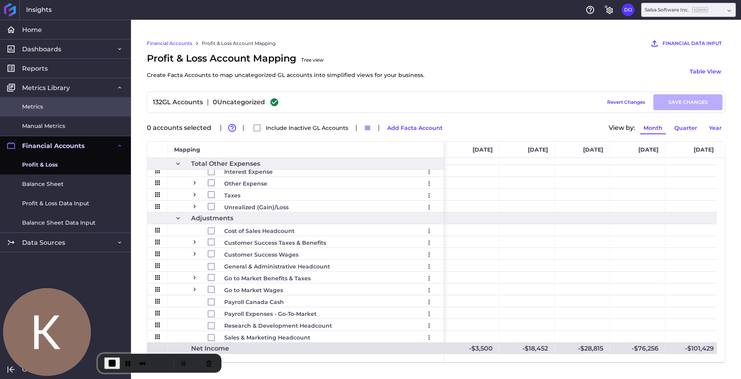
click at [31, 106] on span "Metrics" at bounding box center [32, 107] width 21 height 8
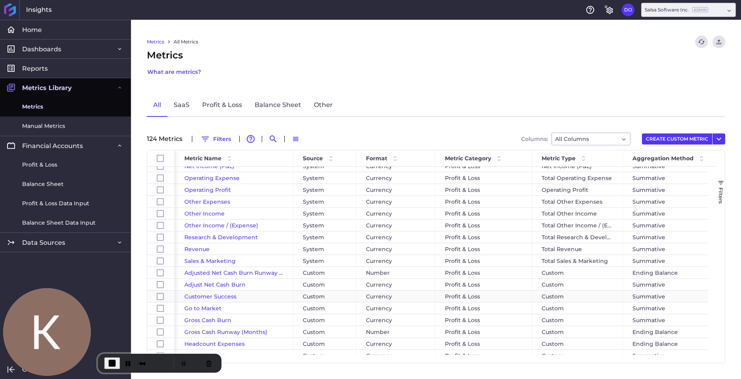
click at [219, 295] on span "Customer Success" at bounding box center [210, 296] width 52 height 7
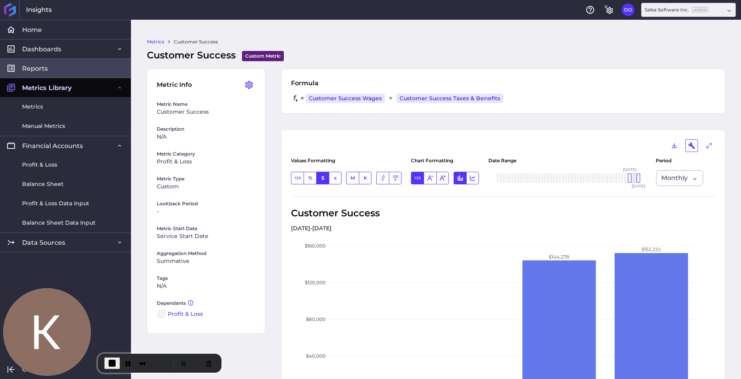
click at [43, 69] on span "Reports" at bounding box center [35, 68] width 26 height 8
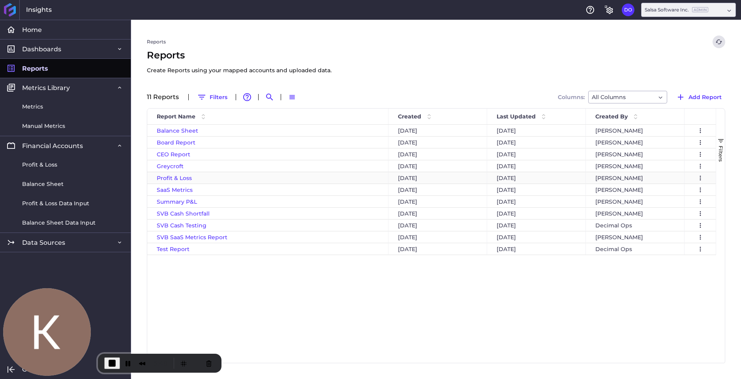
click at [176, 178] on span "Profit & Loss" at bounding box center [174, 177] width 35 height 7
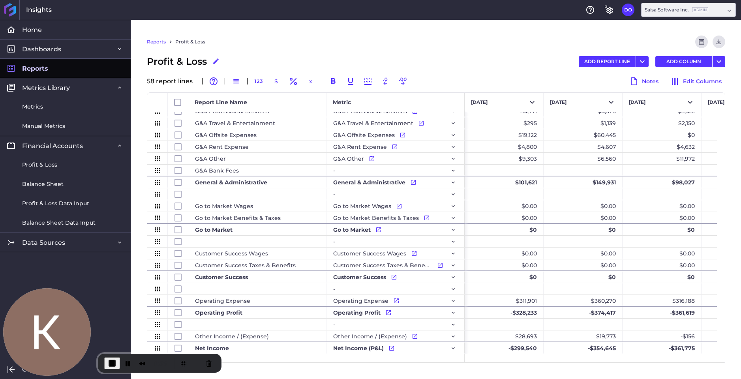
click at [279, 50] on div "Reports Profit & Loss Preview Report Download CSV" at bounding box center [436, 45] width 578 height 19
click at [112, 361] on span "End Recording" at bounding box center [111, 362] width 9 height 9
